Goal: Communication & Community: Share content

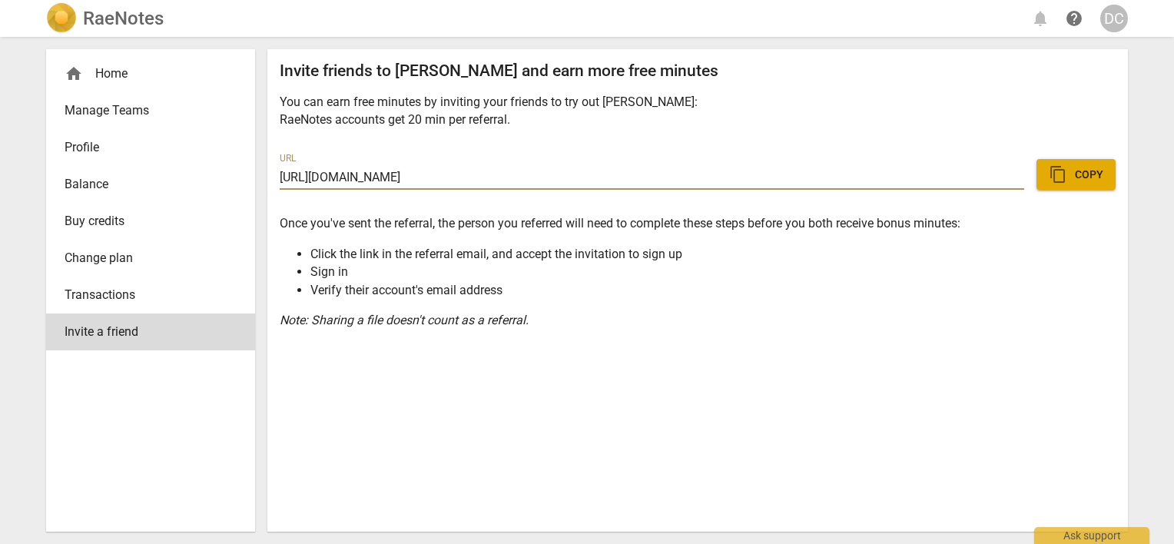
drag, startPoint x: 1063, startPoint y: 172, endPoint x: 1061, endPoint y: 181, distance: 9.5
click at [1063, 172] on span "content_copy" at bounding box center [1057, 174] width 18 height 18
click at [541, 314] on p "Note: Sharing a file doesn't count as a referral." at bounding box center [698, 320] width 836 height 18
click at [462, 298] on li "Verify their account's email address" at bounding box center [712, 290] width 805 height 18
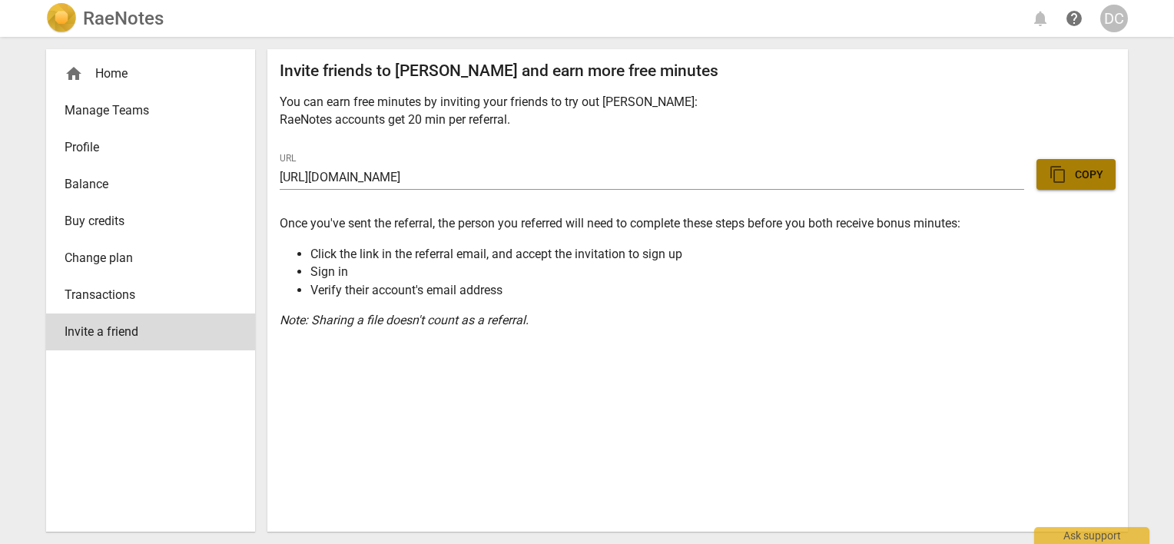
click at [1058, 179] on span "content_copy" at bounding box center [1057, 174] width 18 height 18
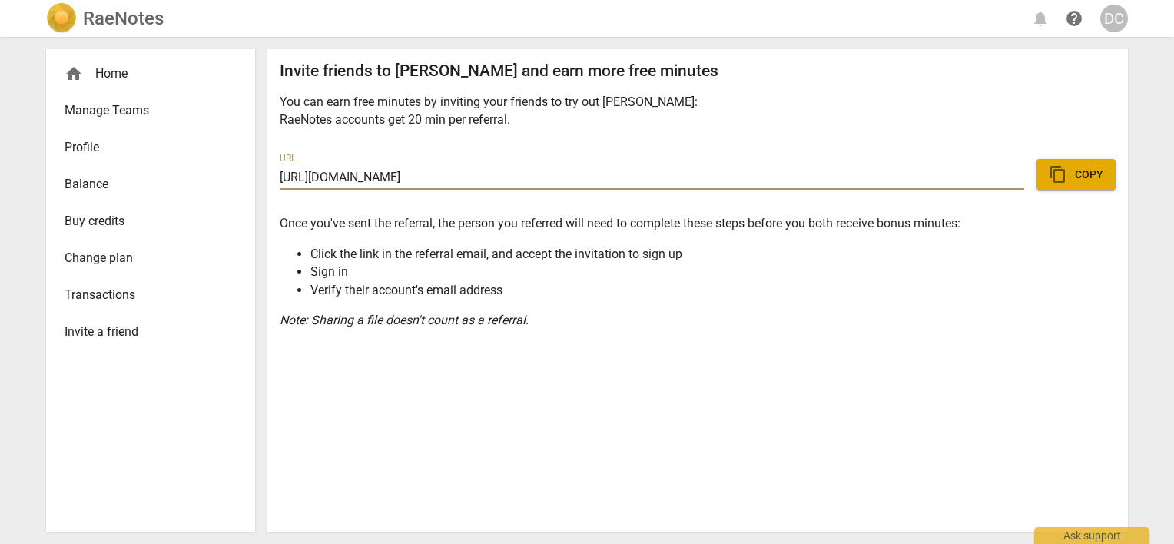
click at [131, 327] on span "Invite a friend" at bounding box center [145, 332] width 160 height 18
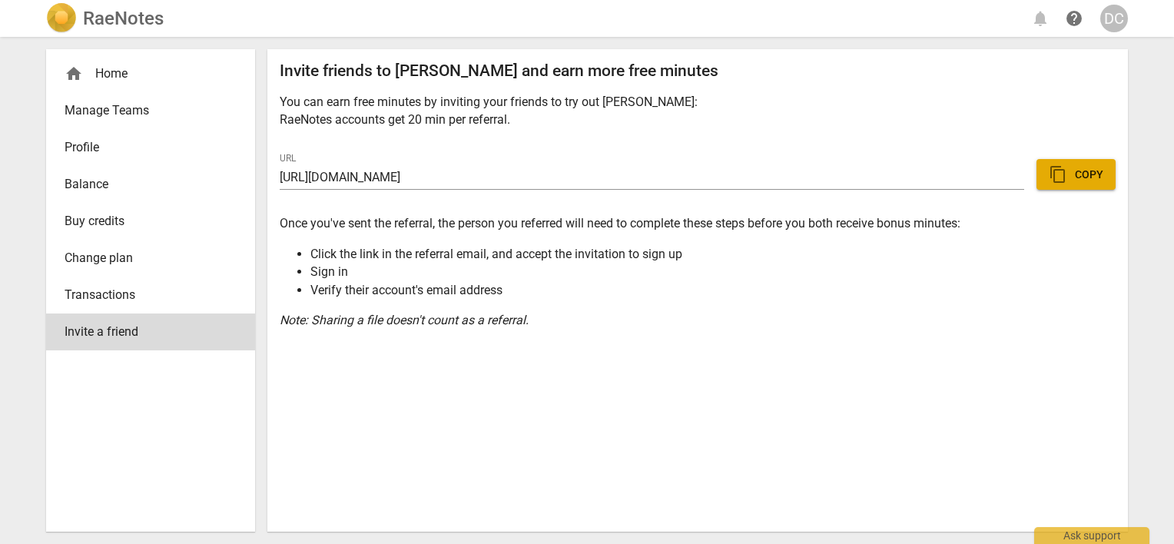
click at [127, 298] on span "Transactions" at bounding box center [145, 295] width 160 height 18
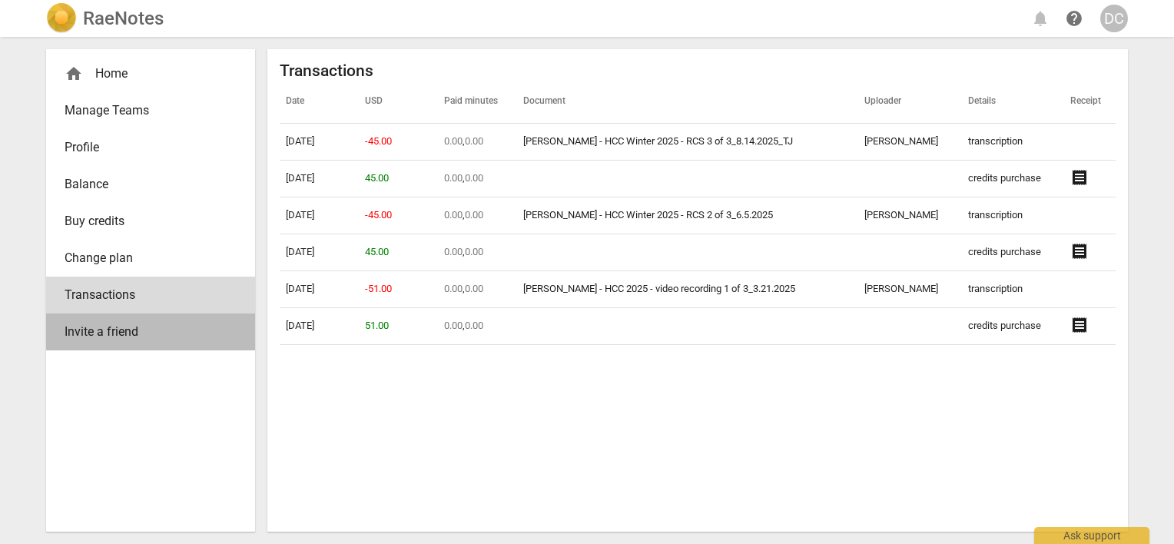
click at [125, 330] on span "Invite a friend" at bounding box center [145, 332] width 160 height 18
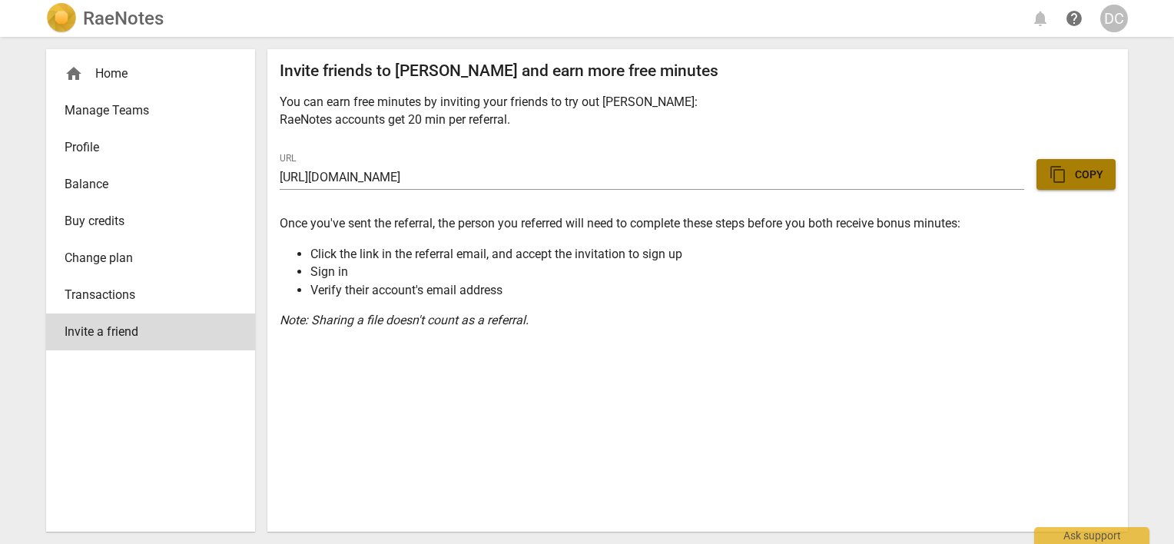
click at [1082, 174] on span "content_copy Copy" at bounding box center [1075, 174] width 55 height 18
